Goal: Task Accomplishment & Management: Manage account settings

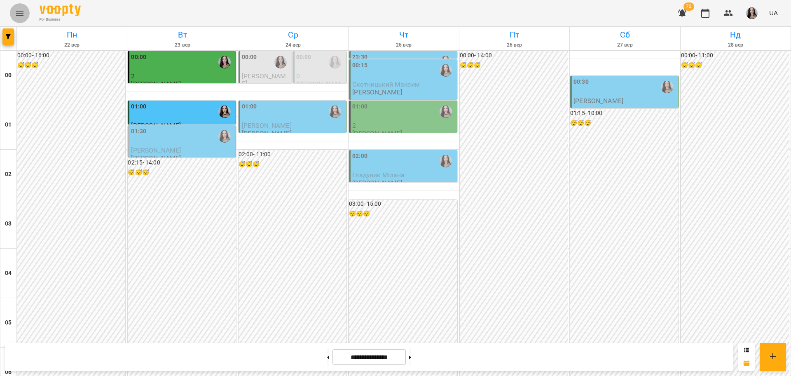
click at [15, 14] on icon "Menu" at bounding box center [20, 13] width 10 height 10
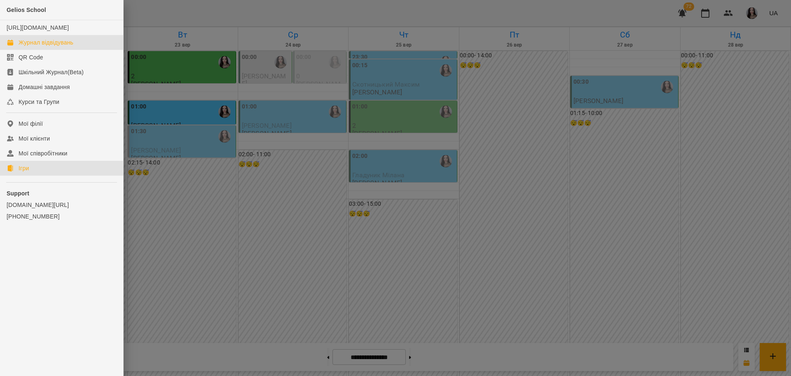
click at [20, 172] on div "Ігри" at bounding box center [24, 168] width 10 height 8
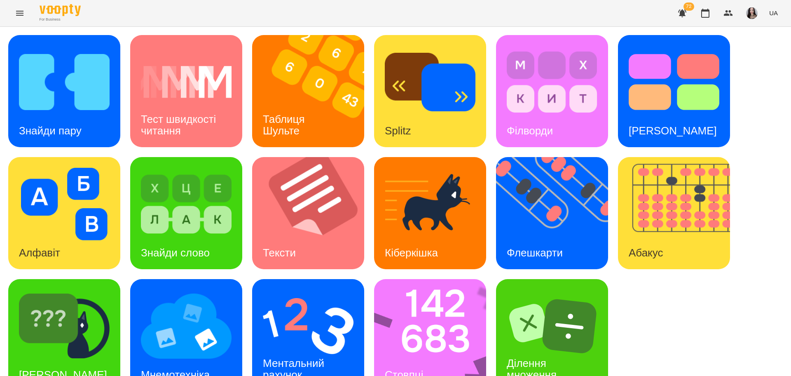
click at [2, 336] on div "Знайди пару Тест швидкості читання Таблиця [PERSON_NAME] Splitz Філворди Тест С…" at bounding box center [395, 213] width 791 height 373
click at [70, 320] on img at bounding box center [64, 326] width 91 height 73
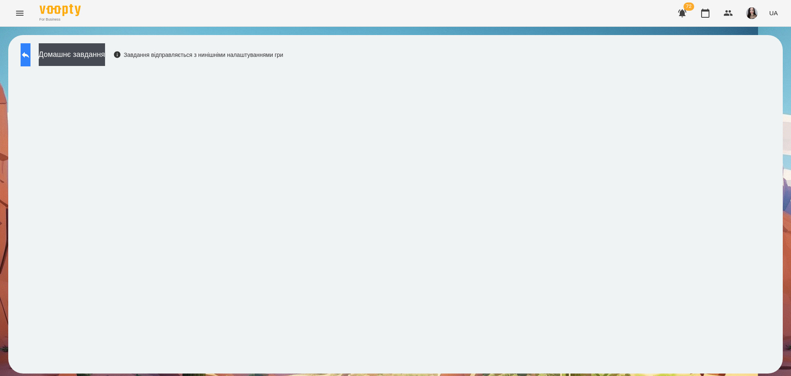
click at [31, 49] on button at bounding box center [26, 54] width 10 height 23
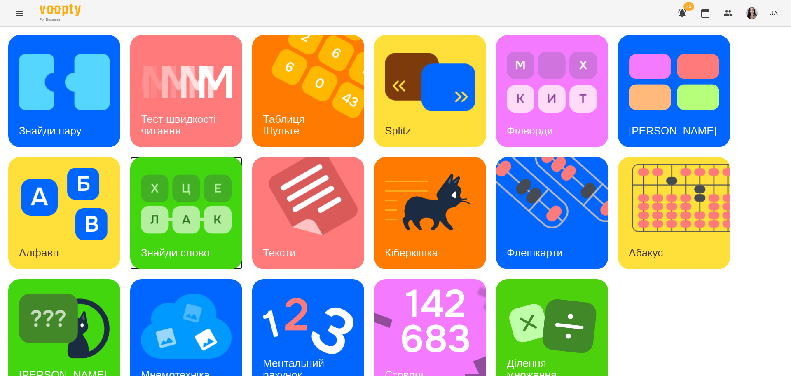
click at [157, 222] on img at bounding box center [186, 204] width 91 height 73
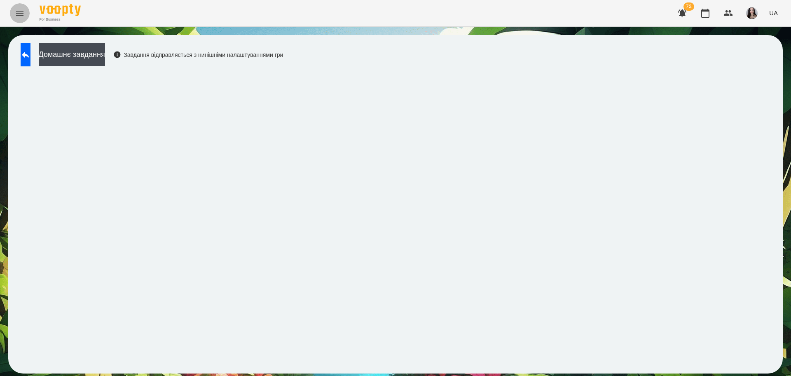
click at [19, 10] on icon "Menu" at bounding box center [20, 13] width 10 height 10
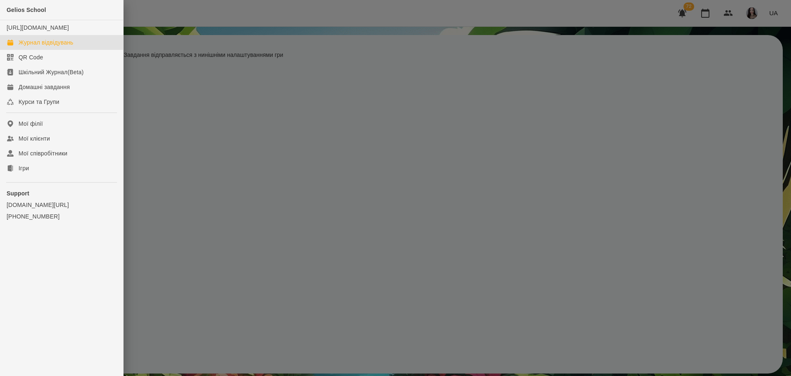
click at [52, 46] on link "Журнал відвідувань" at bounding box center [61, 42] width 123 height 15
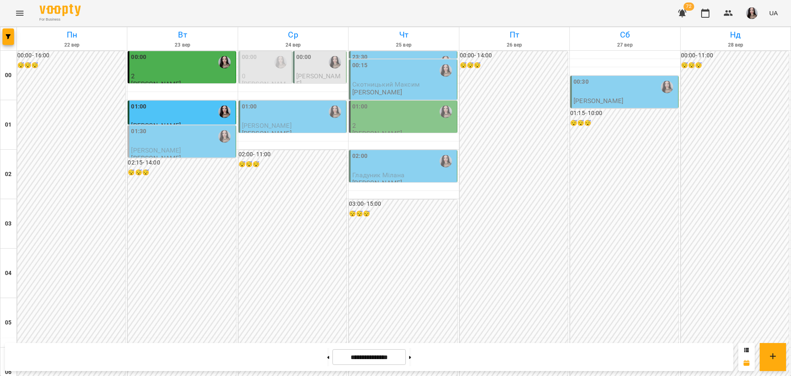
scroll to position [899, 0]
click at [327, 359] on button at bounding box center [328, 357] width 2 height 18
type input "**********"
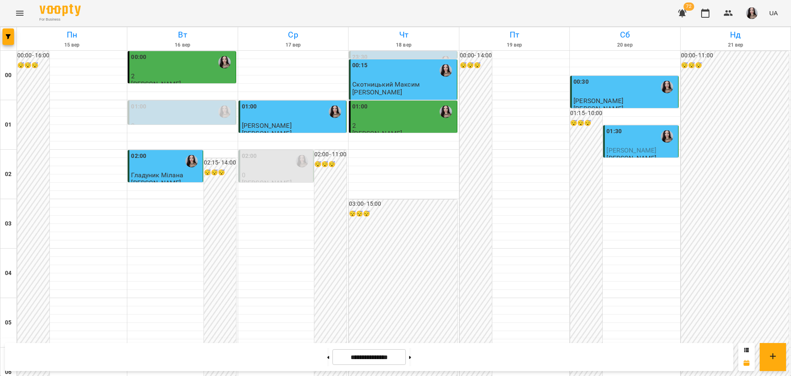
drag, startPoint x: 782, startPoint y: 289, endPoint x: 784, endPoint y: 278, distance: 11.0
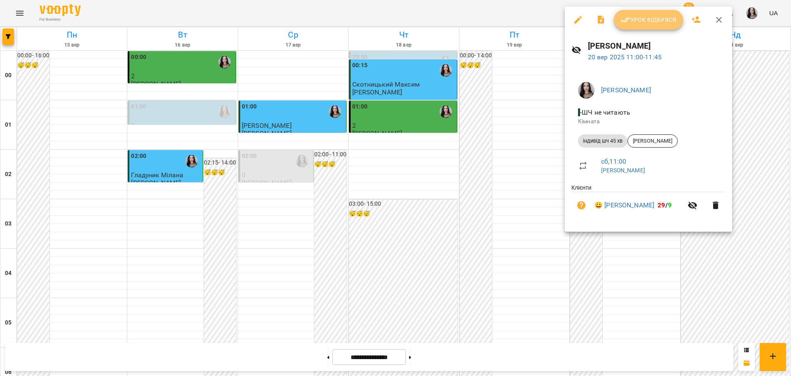
click at [649, 12] on button "Урок відбувся" at bounding box center [648, 20] width 69 height 20
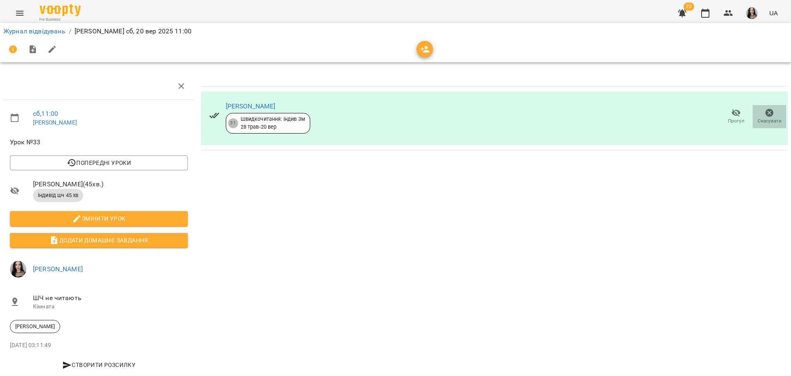
click at [770, 113] on span "Скасувати" at bounding box center [769, 116] width 23 height 16
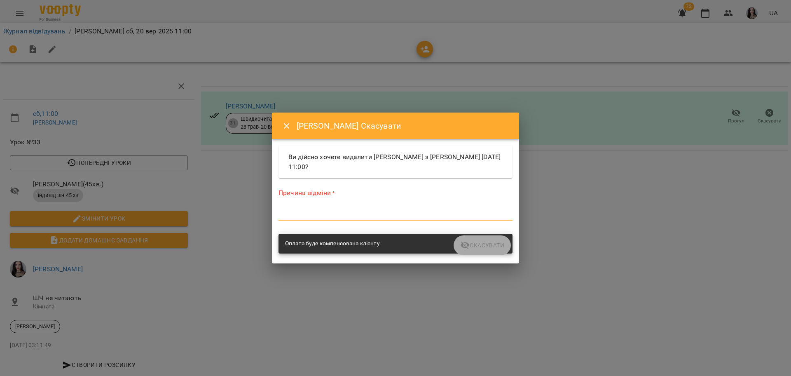
click at [317, 213] on textarea at bounding box center [396, 214] width 234 height 8
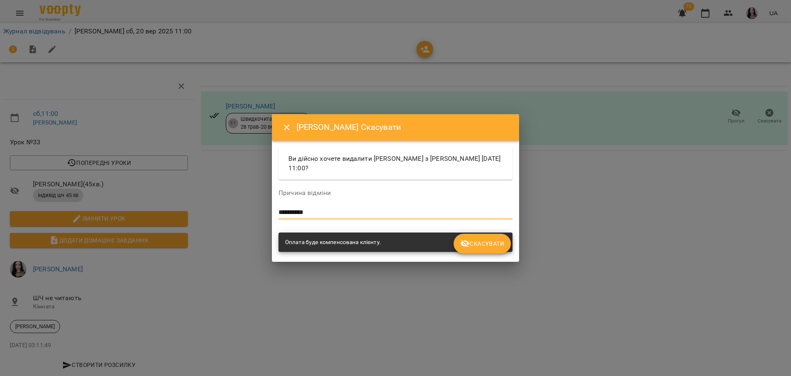
type textarea "**********"
click at [476, 239] on span "Скасувати" at bounding box center [482, 244] width 44 height 10
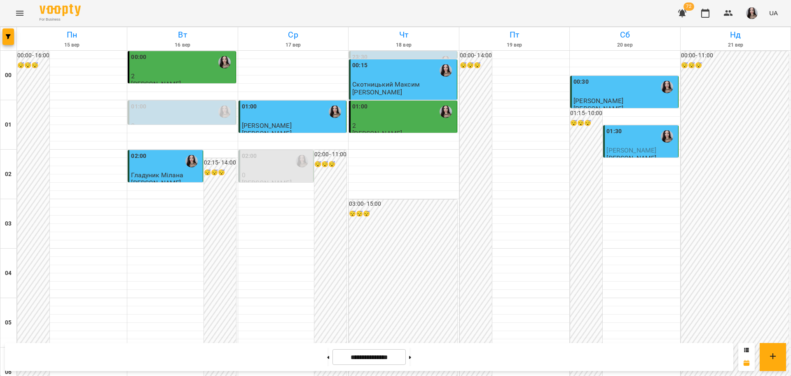
scroll to position [537, 0]
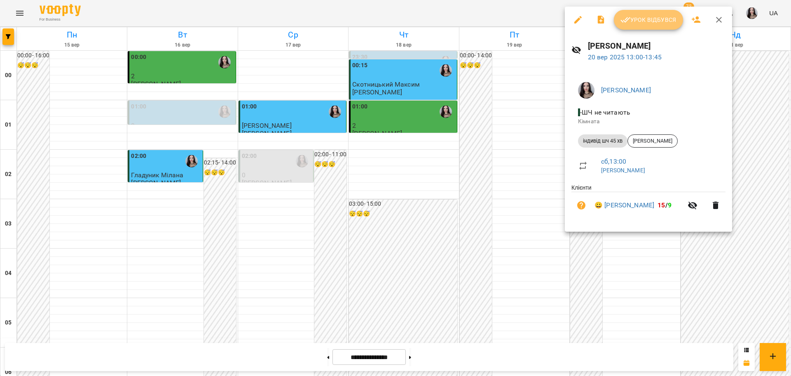
click at [659, 19] on span "Урок відбувся" at bounding box center [649, 20] width 56 height 10
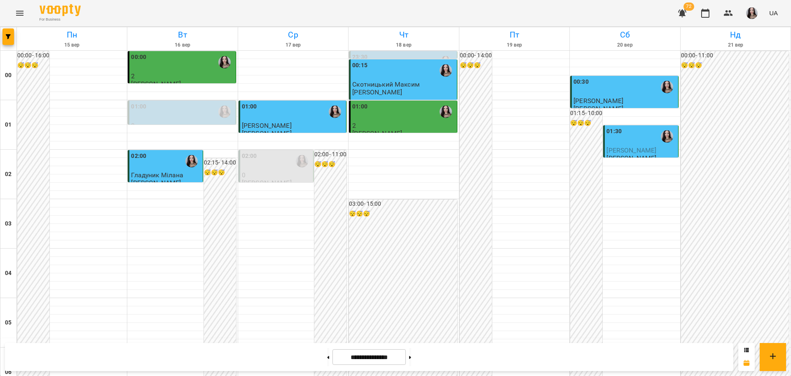
scroll to position [582, 0]
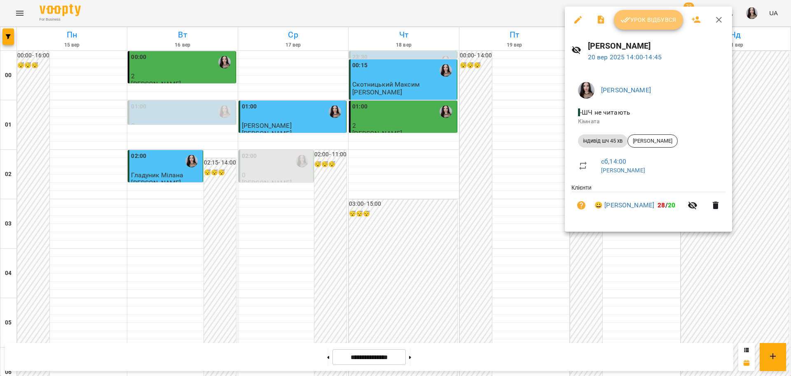
click at [644, 12] on button "Урок відбувся" at bounding box center [648, 20] width 69 height 20
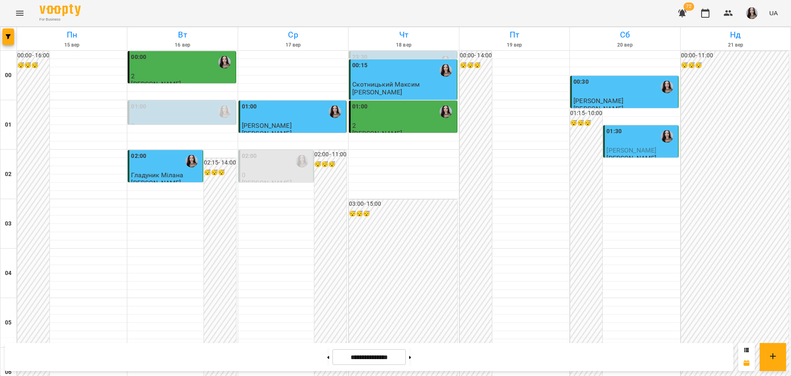
scroll to position [696, 0]
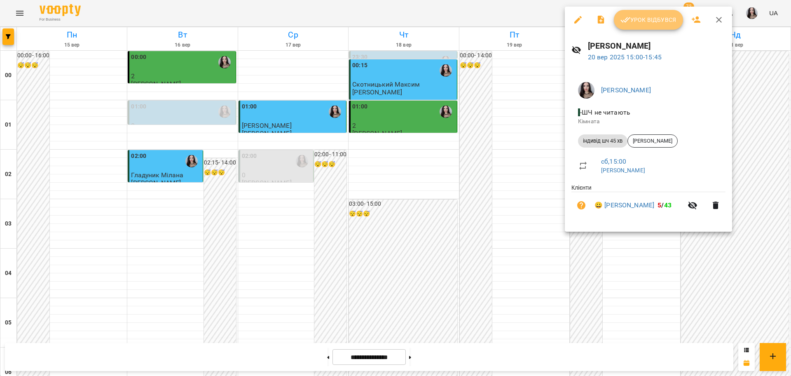
click at [639, 25] on button "Урок відбувся" at bounding box center [648, 20] width 69 height 20
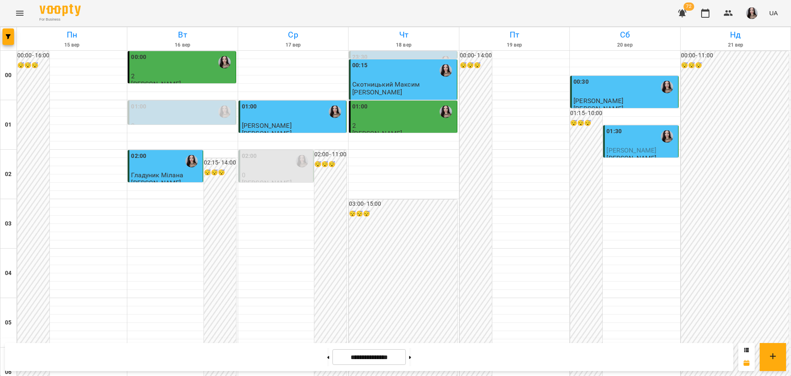
scroll to position [766, 0]
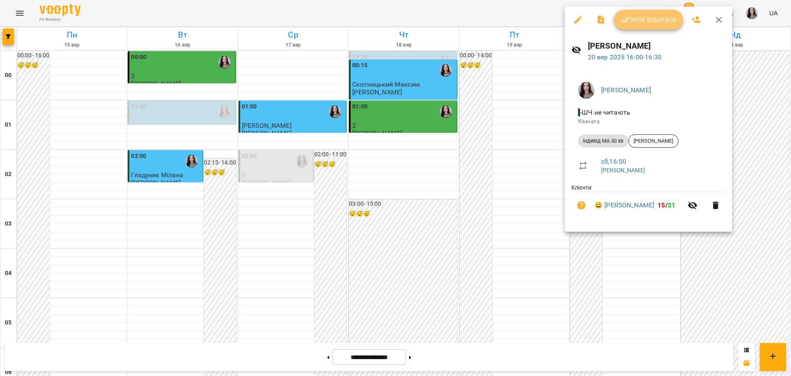
click at [632, 19] on span "Урок відбувся" at bounding box center [649, 20] width 56 height 10
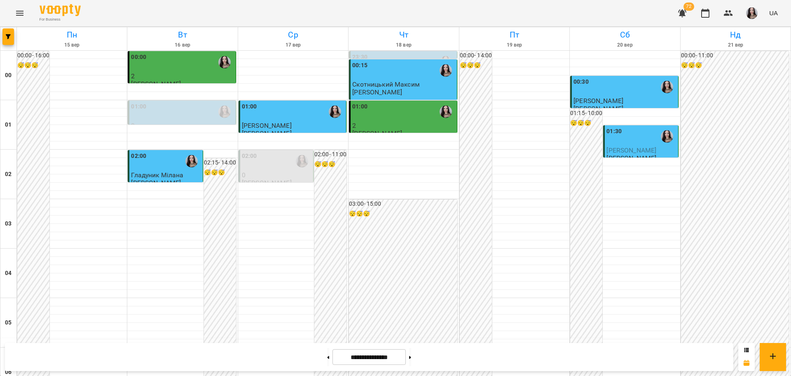
scroll to position [782, 0]
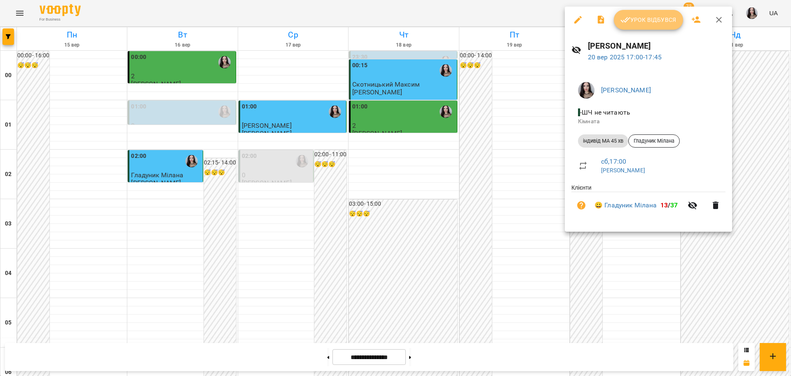
click at [635, 24] on span "Урок відбувся" at bounding box center [649, 20] width 56 height 10
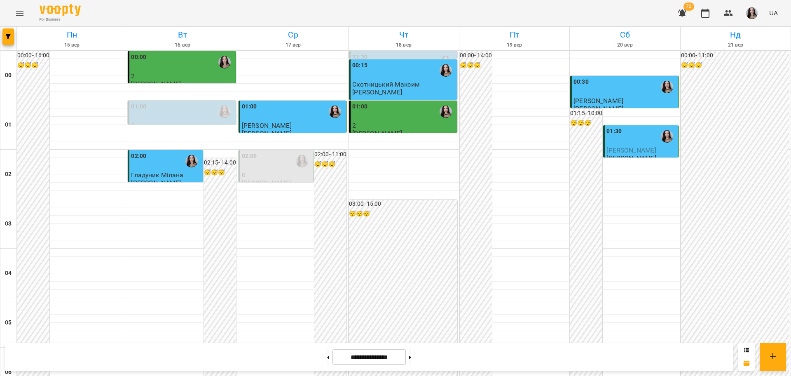
scroll to position [733, 0]
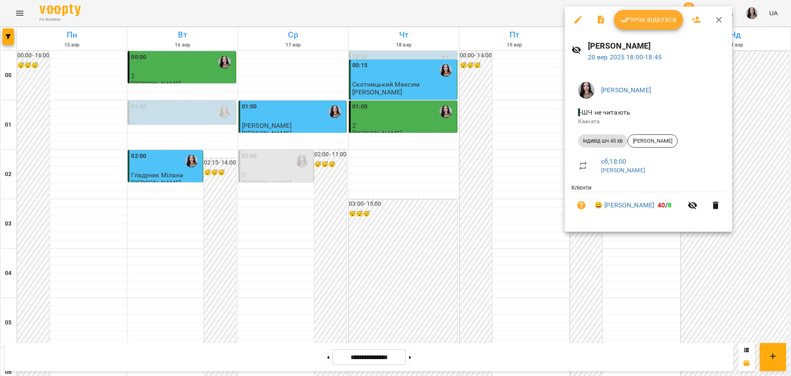
click at [641, 23] on span "Урок відбувся" at bounding box center [649, 20] width 56 height 10
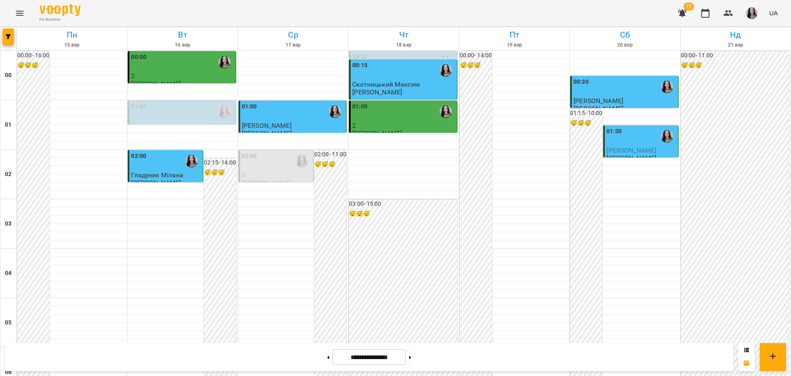
scroll to position [899, 0]
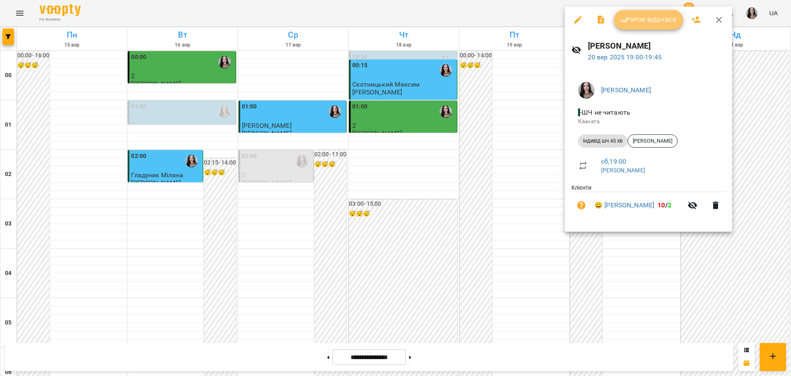
click at [645, 16] on span "Урок відбувся" at bounding box center [649, 20] width 56 height 10
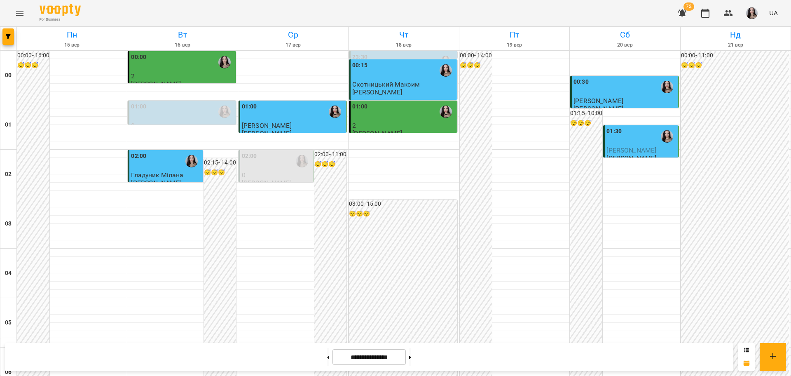
scroll to position [899, 0]
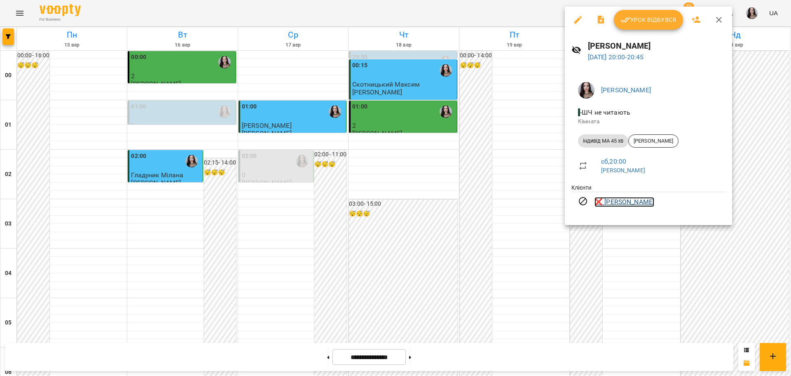
click at [620, 202] on link "❌ [PERSON_NAME]" at bounding box center [625, 202] width 60 height 10
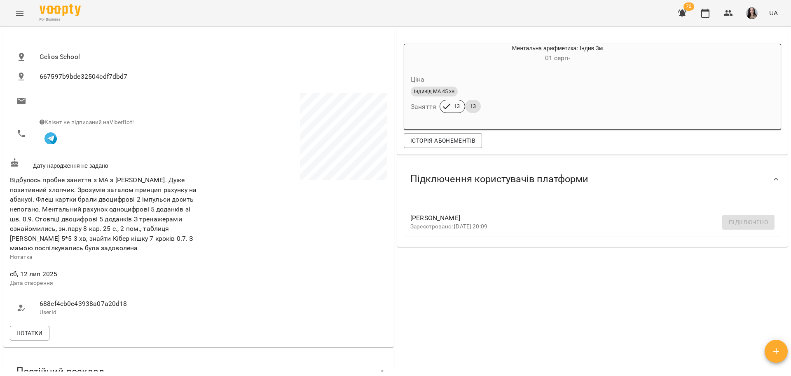
scroll to position [99, 0]
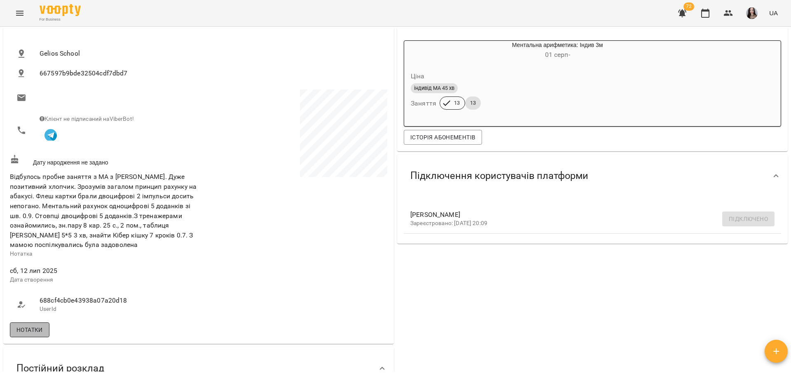
click at [33, 335] on span "Нотатки" at bounding box center [29, 330] width 26 height 10
drag, startPoint x: 790, startPoint y: 105, endPoint x: 779, endPoint y: 198, distance: 93.7
click at [779, 198] on div "Мої клієнти / [PERSON_NAME] [PERSON_NAME] [PERSON_NAME] [GEOGRAPHIC_DATA] -8 го…" at bounding box center [395, 215] width 791 height 376
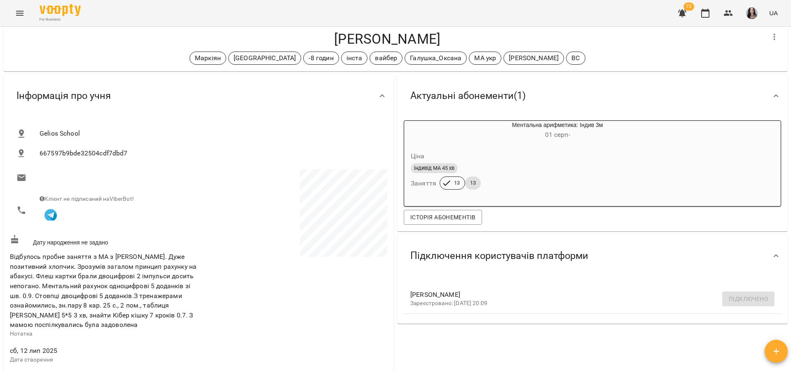
scroll to position [0, 0]
